Goal: Information Seeking & Learning: Learn about a topic

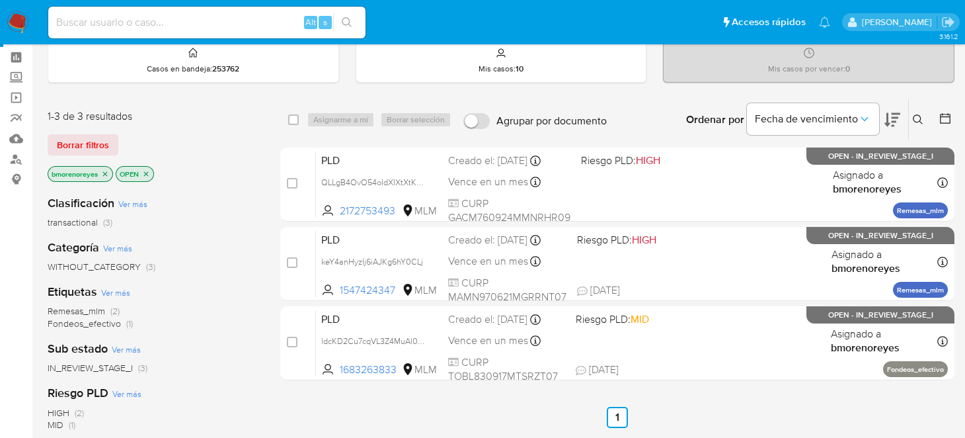
scroll to position [264, 0]
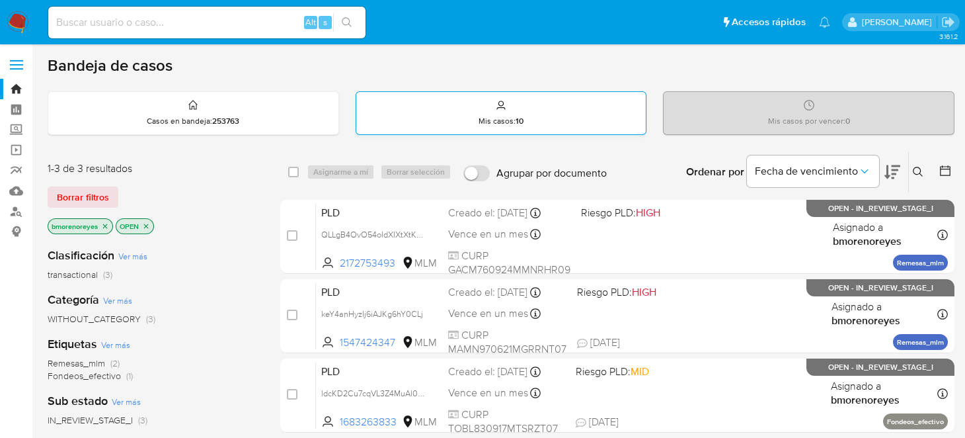
click at [509, 126] on p "Mis casos : 10" at bounding box center [501, 121] width 45 height 11
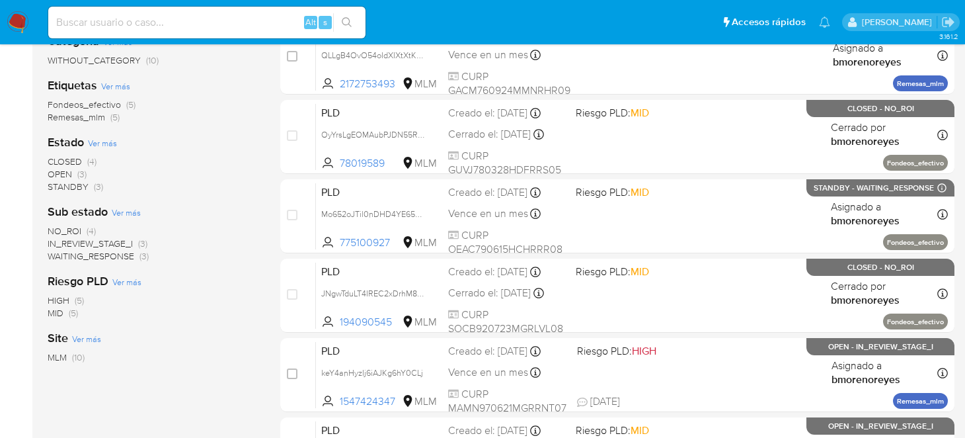
scroll to position [264, 0]
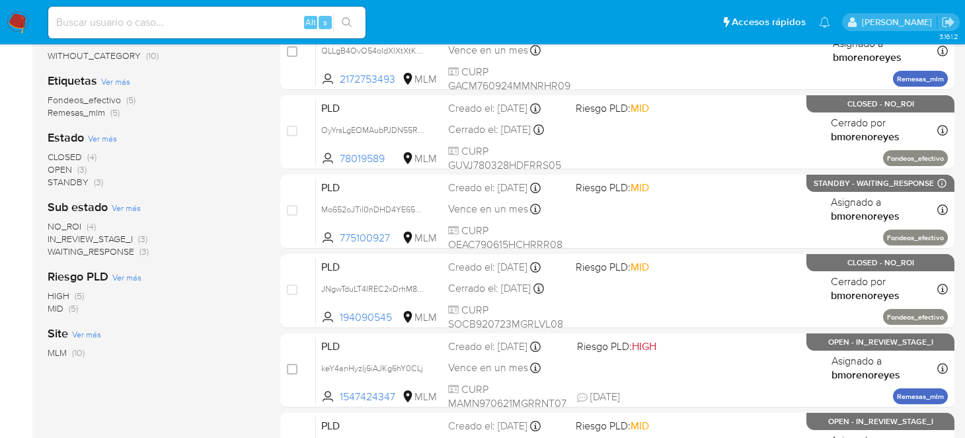
click at [61, 181] on span "STANDBY" at bounding box center [68, 181] width 41 height 13
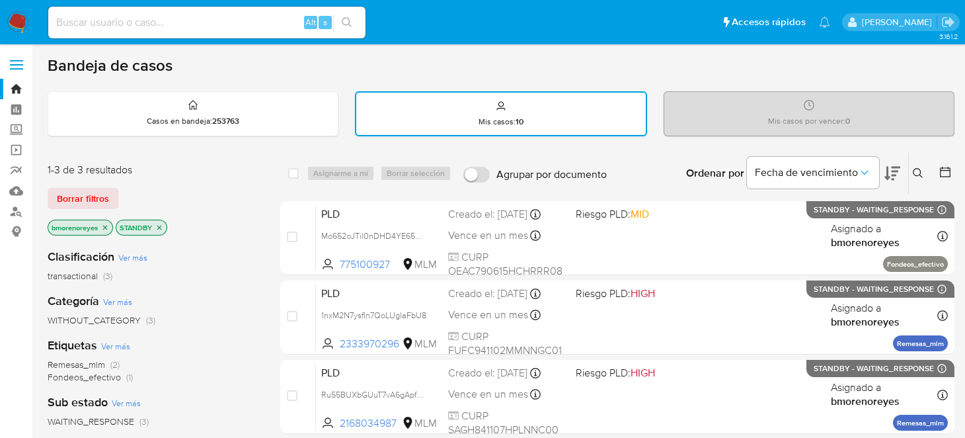
click at [488, 106] on div "Mis casos : 10" at bounding box center [501, 114] width 290 height 42
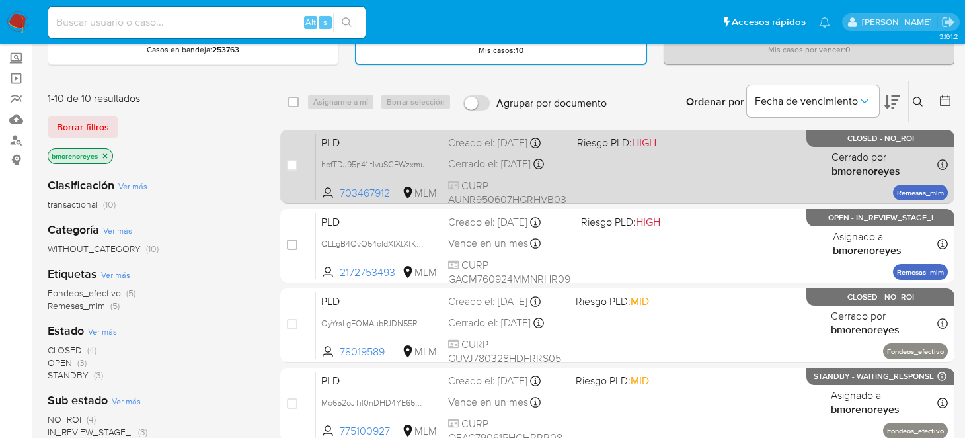
scroll to position [198, 0]
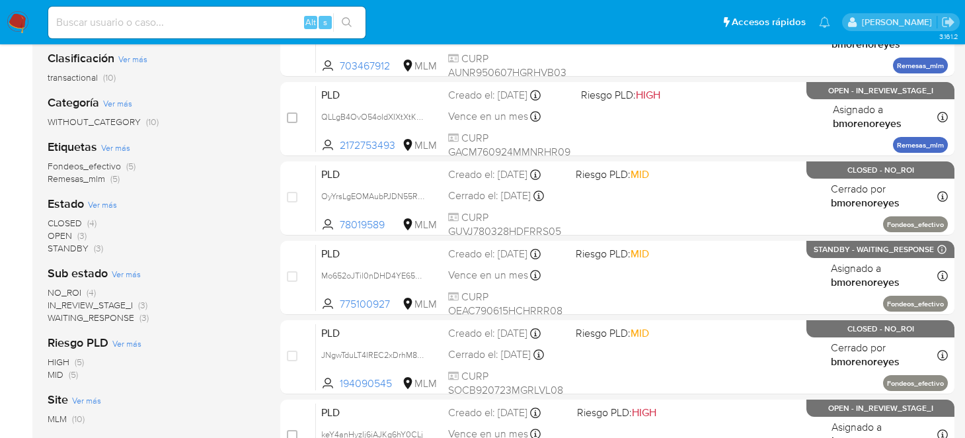
click at [60, 234] on span "OPEN" at bounding box center [60, 235] width 24 height 13
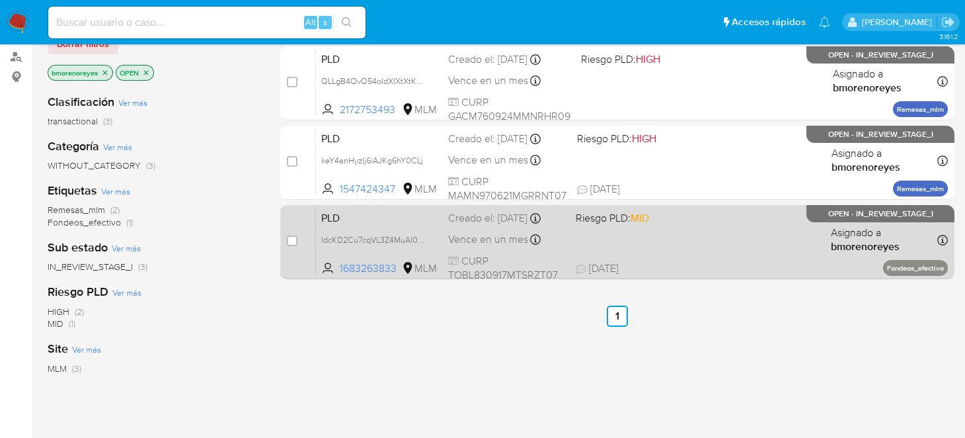
scroll to position [132, 0]
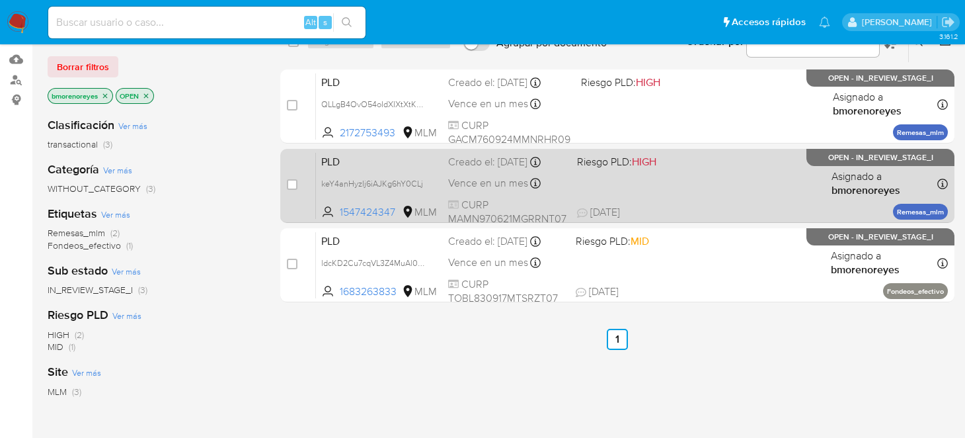
click at [702, 184] on div "PLD keY4anHyzIj6iAJKg6hY0CLj 1547424347 MLM Riesgo PLD: HIGH Creado el: [DATE] …" at bounding box center [632, 185] width 632 height 67
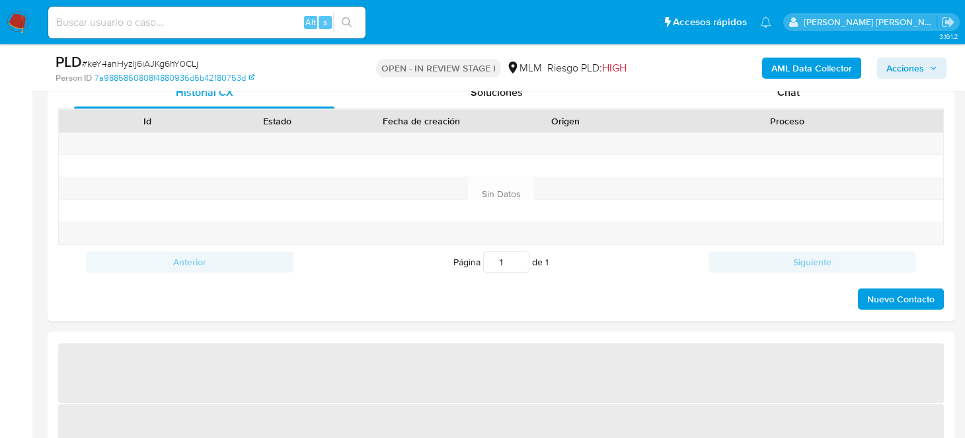
scroll to position [396, 0]
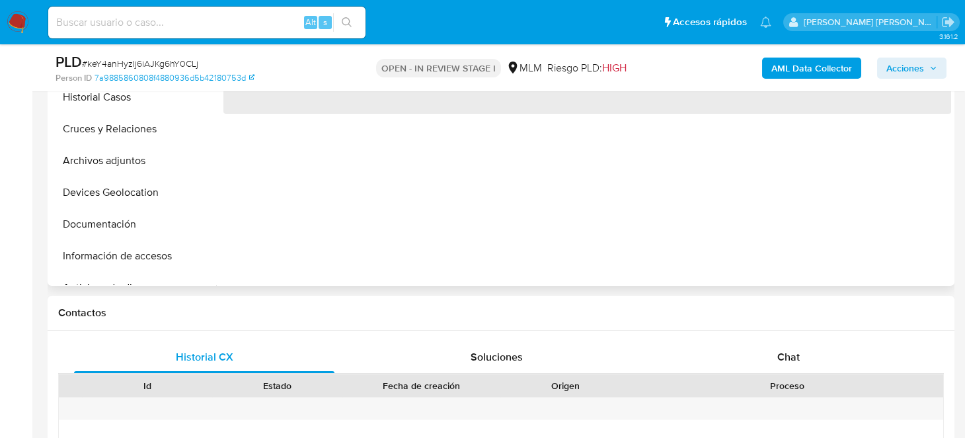
select select "10"
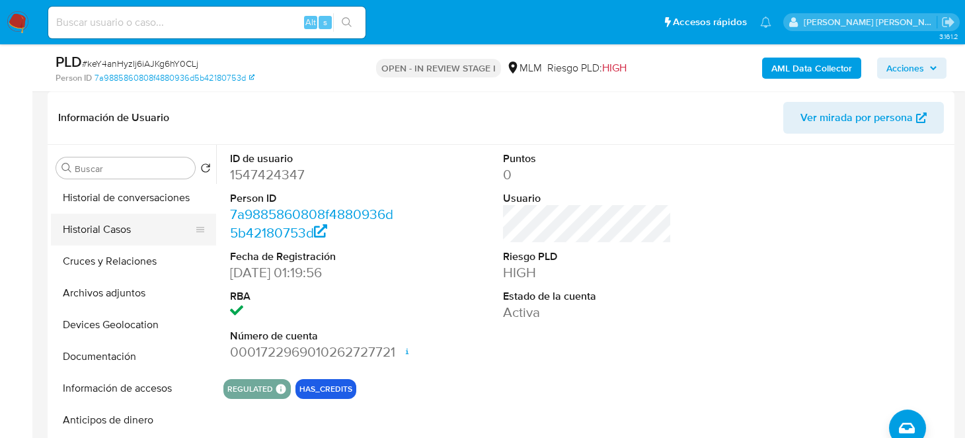
scroll to position [0, 0]
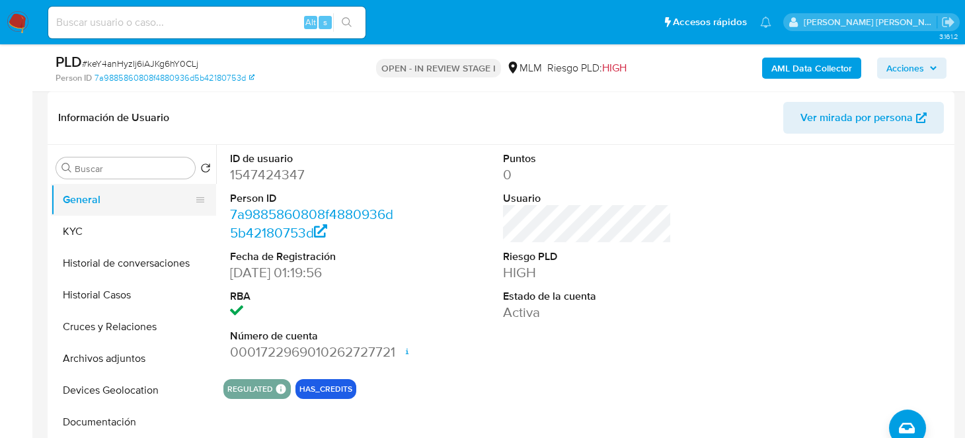
drag, startPoint x: 116, startPoint y: 204, endPoint x: 125, endPoint y: 202, distance: 8.7
click at [116, 204] on button "General" at bounding box center [128, 200] width 155 height 32
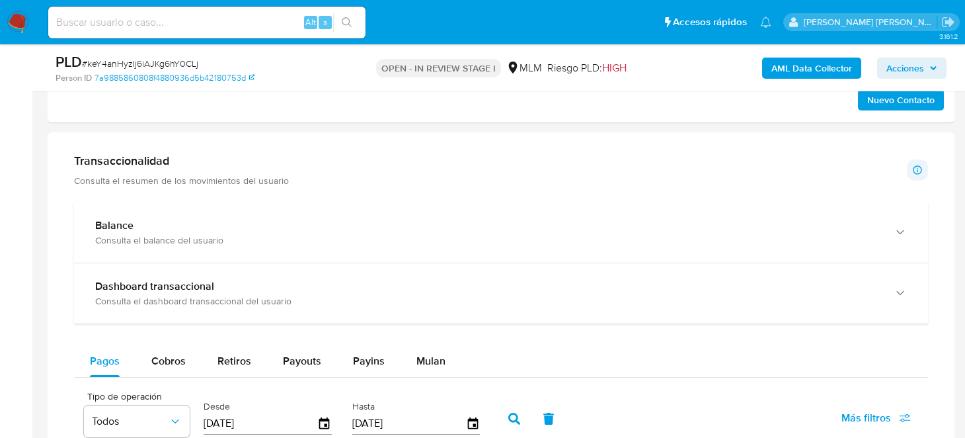
scroll to position [926, 0]
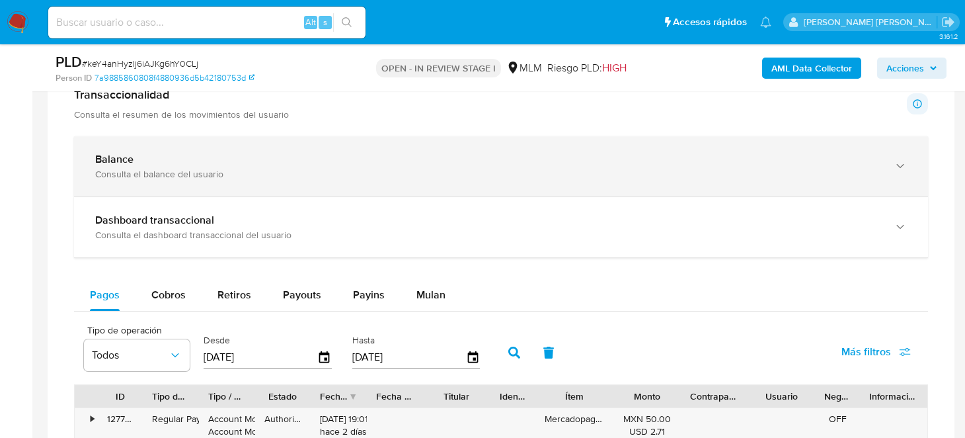
click at [288, 154] on div "Balance" at bounding box center [488, 159] width 786 height 13
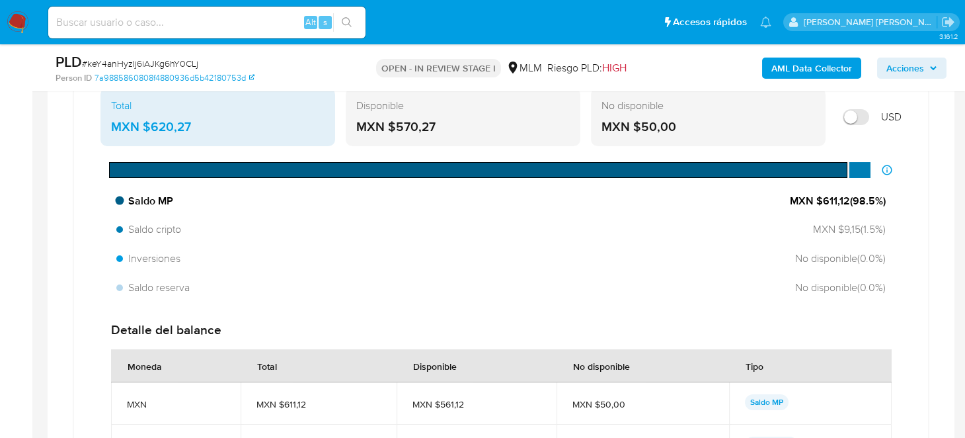
scroll to position [1057, 0]
